Goal: Obtain resource: Download file/media

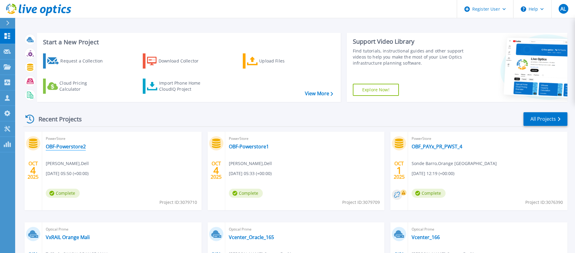
click at [61, 148] on link "OBF-Powerstore2" at bounding box center [66, 146] width 40 height 6
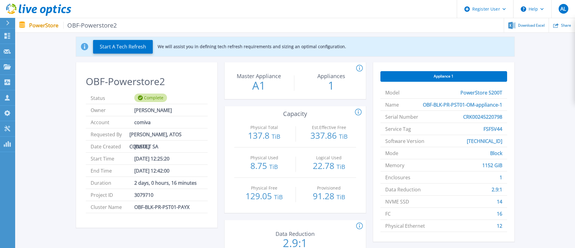
scroll to position [30, 0]
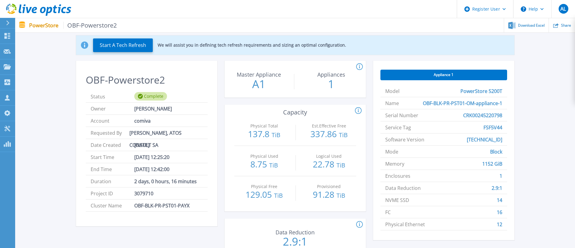
click at [499, 201] on span "14" at bounding box center [499, 200] width 5 height 12
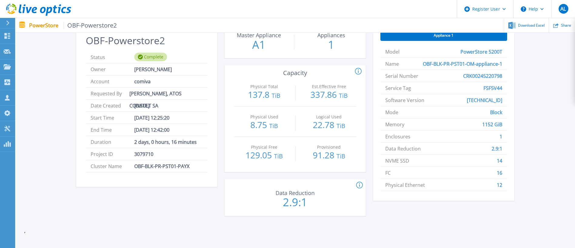
scroll to position [0, 0]
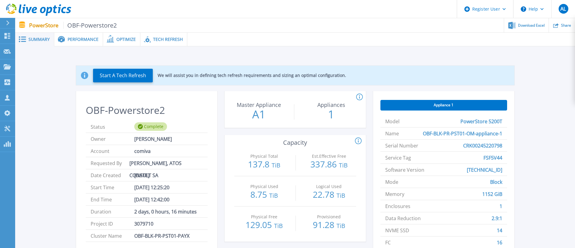
click at [445, 104] on span "Appliance 1" at bounding box center [444, 105] width 20 height 5
click at [537, 25] on span "Download Excel" at bounding box center [531, 25] width 27 height 4
click at [307, 122] on div "Appliances 1" at bounding box center [331, 110] width 68 height 30
click at [84, 40] on span "Performance" at bounding box center [83, 39] width 31 height 4
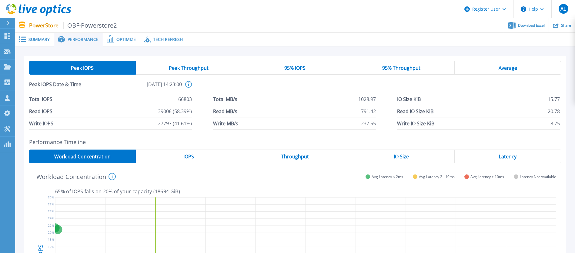
click at [123, 40] on span "Optimize" at bounding box center [125, 39] width 19 height 4
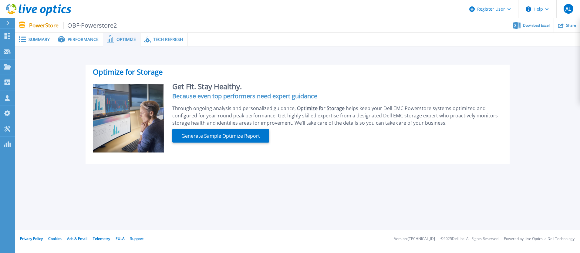
click at [163, 40] on span "Tech Refresh" at bounding box center [168, 39] width 30 height 4
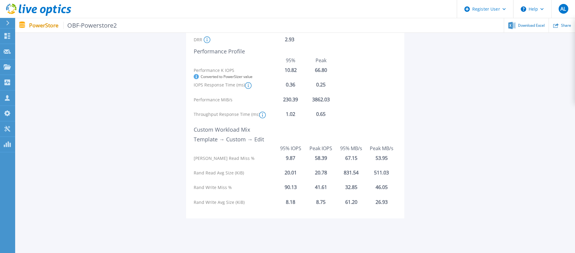
scroll to position [152, 0]
